Goal: Transaction & Acquisition: Purchase product/service

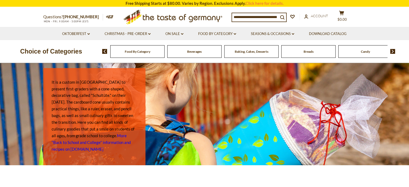
click at [165, 56] on div "Beverages" at bounding box center [137, 51] width 54 height 13
click at [165, 54] on div "Beverages" at bounding box center [137, 51] width 54 height 13
click at [165, 52] on div "Beverages" at bounding box center [137, 51] width 54 height 13
click at [165, 54] on div "Beverages" at bounding box center [137, 51] width 54 height 13
click at [216, 34] on link "Food By Category dropdown_arrow" at bounding box center [217, 34] width 38 height 6
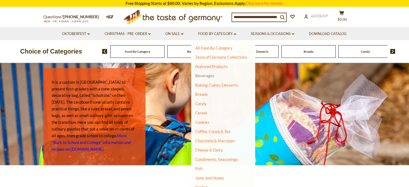
click at [212, 74] on link "Beverages" at bounding box center [204, 75] width 19 height 5
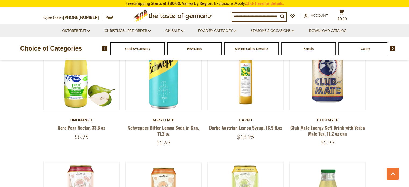
scroll to position [198, 0]
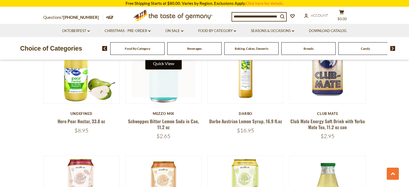
click at [166, 66] on button "Quick View" at bounding box center [163, 63] width 36 height 12
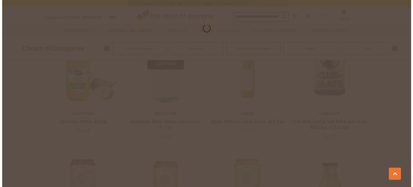
scroll to position [199, 0]
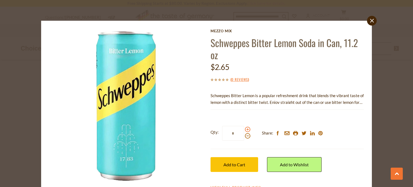
click at [245, 130] on span at bounding box center [247, 129] width 5 height 5
click at [244, 130] on input "*" at bounding box center [233, 133] width 22 height 15
click at [245, 130] on span at bounding box center [247, 129] width 5 height 5
click at [244, 130] on input "*" at bounding box center [233, 133] width 22 height 15
click at [245, 130] on span at bounding box center [247, 129] width 5 height 5
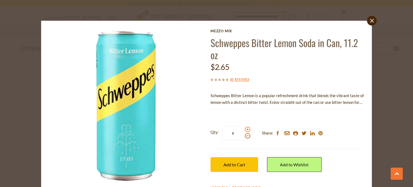
click at [244, 130] on input "*" at bounding box center [233, 133] width 22 height 15
click at [245, 130] on span at bounding box center [247, 129] width 5 height 5
click at [244, 130] on input "*" at bounding box center [233, 133] width 22 height 15
click at [245, 130] on span at bounding box center [247, 129] width 5 height 5
click at [244, 130] on input "*" at bounding box center [233, 133] width 22 height 15
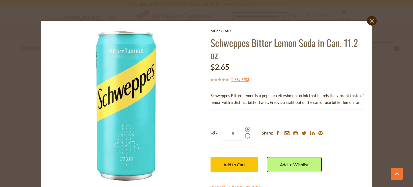
click at [245, 131] on span at bounding box center [247, 129] width 5 height 5
click at [244, 131] on input "*" at bounding box center [233, 133] width 22 height 15
click at [245, 127] on div at bounding box center [247, 133] width 5 height 12
click at [244, 127] on input "*" at bounding box center [233, 133] width 22 height 15
click at [245, 128] on span at bounding box center [247, 129] width 5 height 5
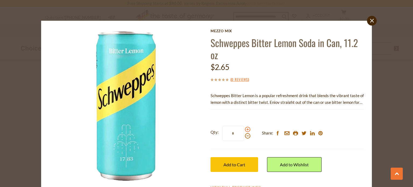
click at [244, 128] on input "*" at bounding box center [233, 133] width 22 height 15
click at [245, 127] on div at bounding box center [247, 133] width 5 height 12
click at [244, 127] on input "*" at bounding box center [233, 133] width 22 height 15
click at [245, 127] on div at bounding box center [247, 133] width 5 height 12
click at [244, 127] on input "*" at bounding box center [233, 133] width 22 height 15
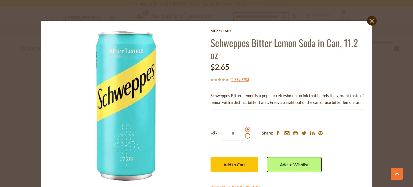
click at [245, 129] on span at bounding box center [247, 129] width 5 height 5
click at [244, 129] on input "*" at bounding box center [233, 133] width 22 height 15
click at [245, 129] on span at bounding box center [247, 129] width 5 height 5
click at [244, 129] on input "*" at bounding box center [233, 133] width 22 height 15
type input "**"
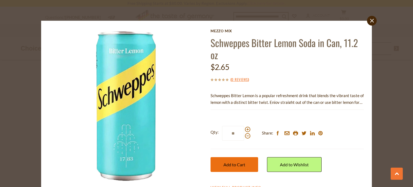
click at [230, 163] on span "Add to Cart" at bounding box center [234, 164] width 22 height 5
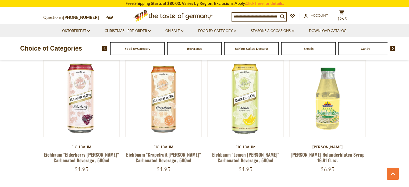
scroll to position [283, 0]
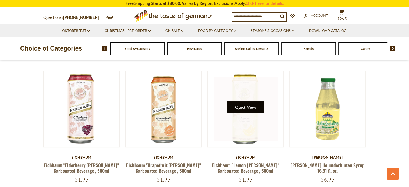
click at [245, 108] on button "Quick View" at bounding box center [245, 107] width 36 height 12
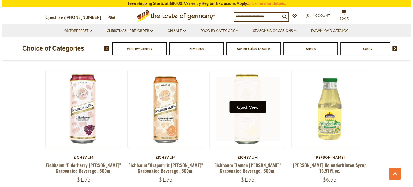
scroll to position [283, 0]
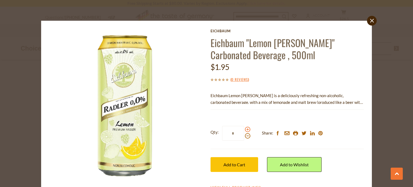
click at [245, 128] on span at bounding box center [247, 129] width 5 height 5
click at [244, 128] on input "*" at bounding box center [233, 133] width 22 height 15
click at [245, 128] on span at bounding box center [247, 129] width 5 height 5
click at [244, 128] on input "*" at bounding box center [233, 133] width 22 height 15
type input "*"
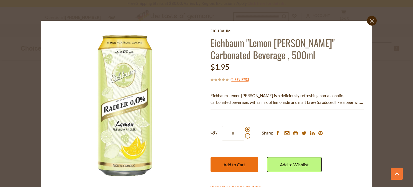
click at [244, 163] on button "Add to Cart" at bounding box center [234, 164] width 48 height 15
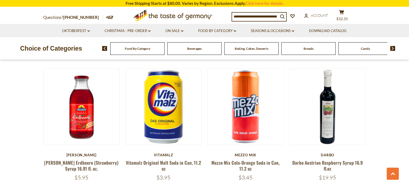
scroll to position [382, 0]
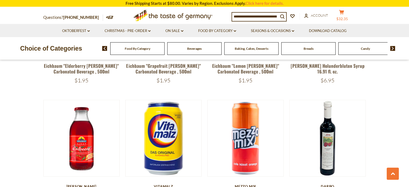
click at [344, 12] on icon at bounding box center [341, 12] width 5 height 5
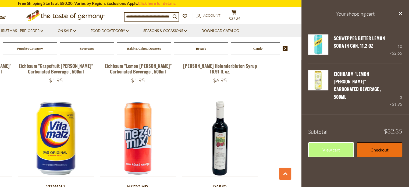
click at [380, 142] on link "Checkout" at bounding box center [379, 149] width 46 height 15
